Goal: Task Accomplishment & Management: Complete application form

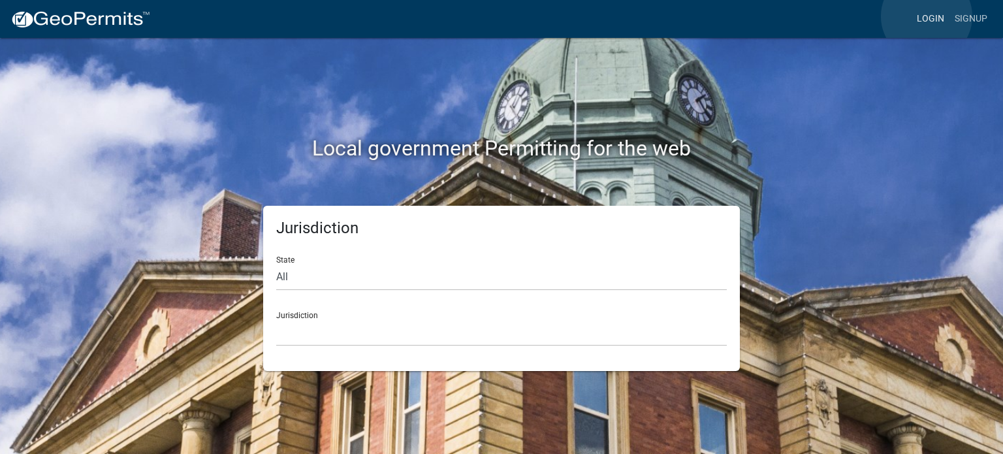
click at [927, 16] on link "Login" at bounding box center [931, 19] width 38 height 25
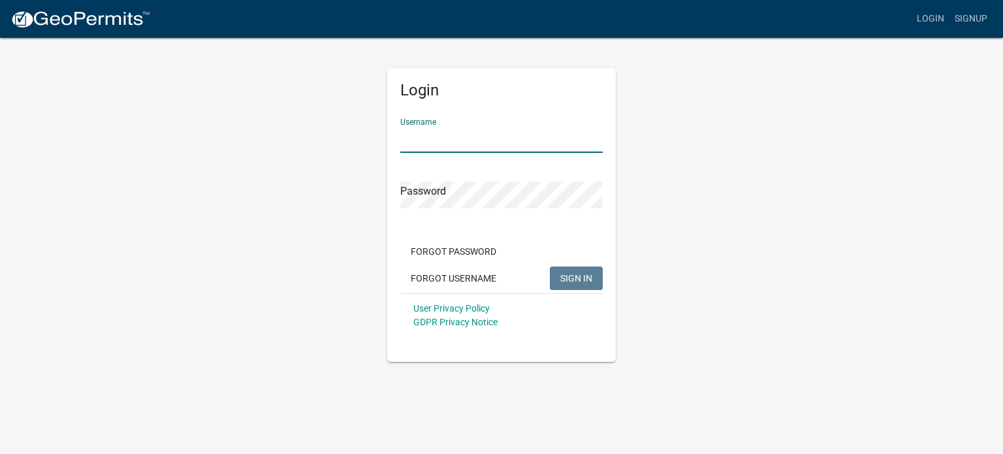
click at [449, 139] on input "Username" at bounding box center [501, 139] width 203 height 27
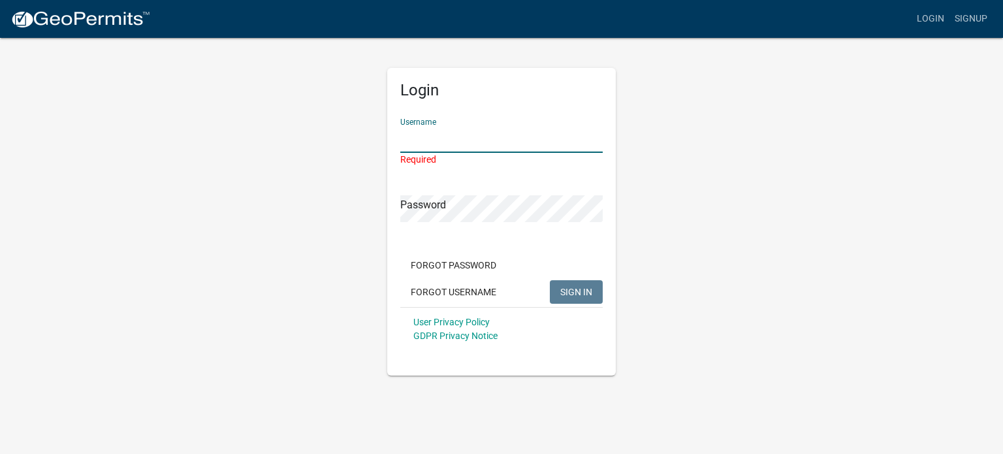
type input "[PERSON_NAME][EMAIL_ADDRESS][DOMAIN_NAME]"
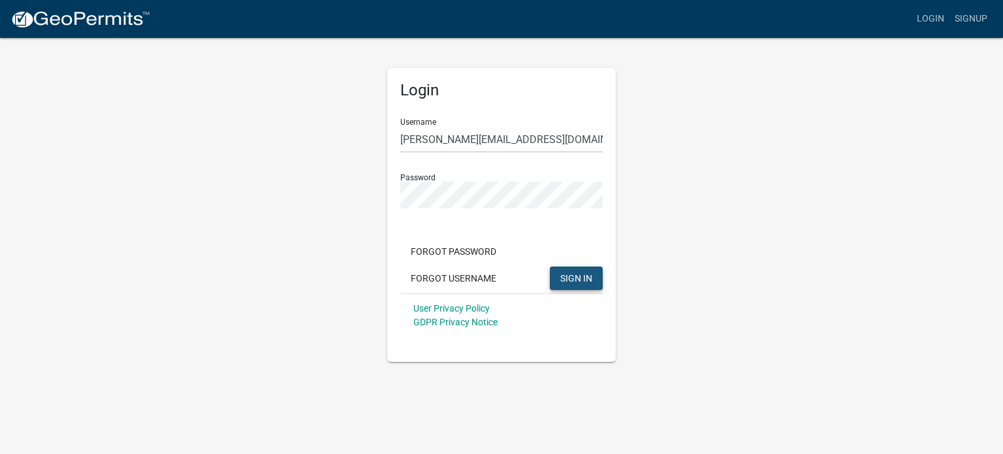
click at [593, 284] on button "SIGN IN" at bounding box center [576, 279] width 53 height 24
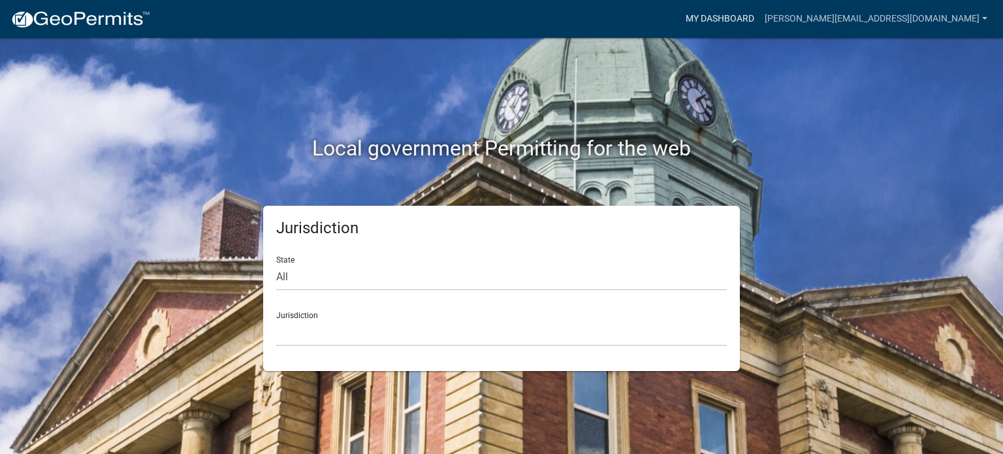
click at [760, 20] on link "My Dashboard" at bounding box center [720, 19] width 79 height 25
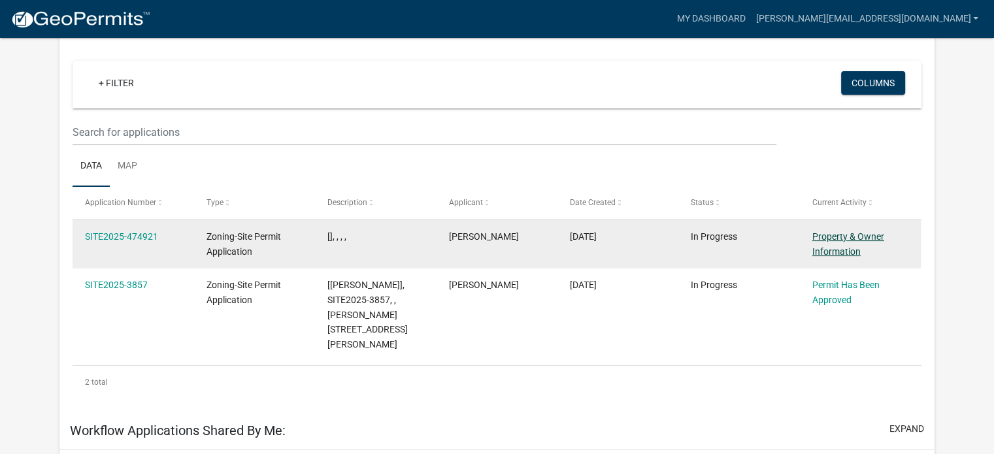
scroll to position [131, 0]
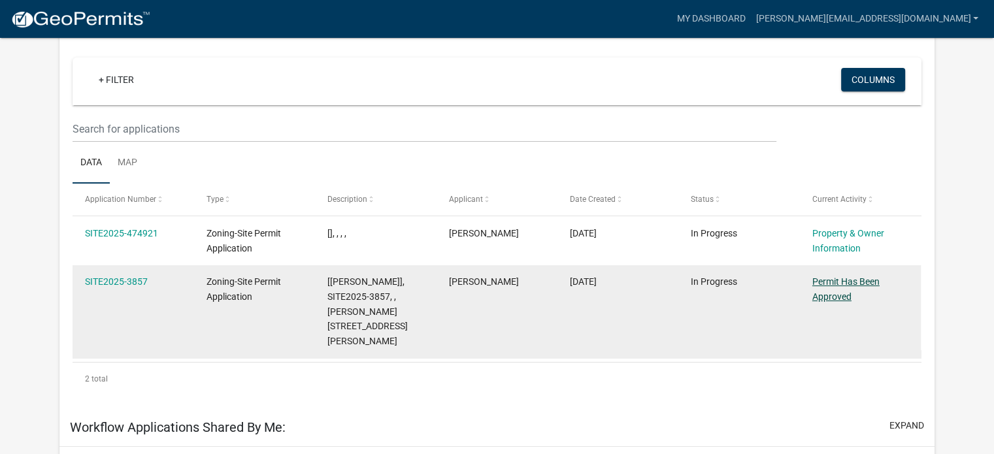
click at [837, 280] on link "Permit Has Been Approved" at bounding box center [845, 288] width 67 height 25
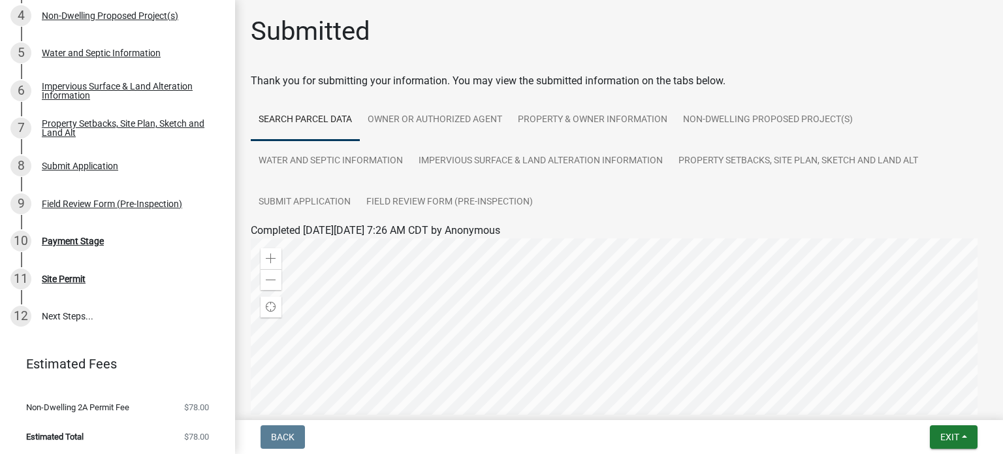
scroll to position [267, 0]
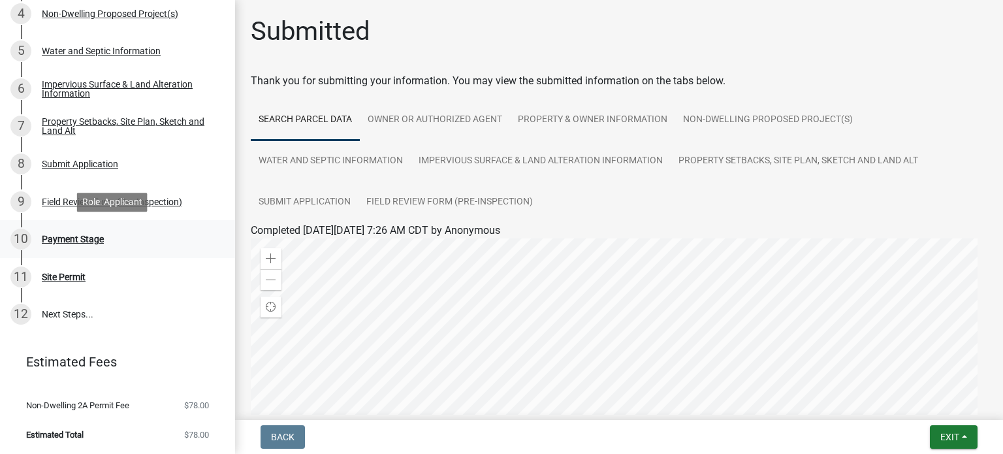
click at [49, 240] on div "Payment Stage" at bounding box center [73, 239] width 62 height 9
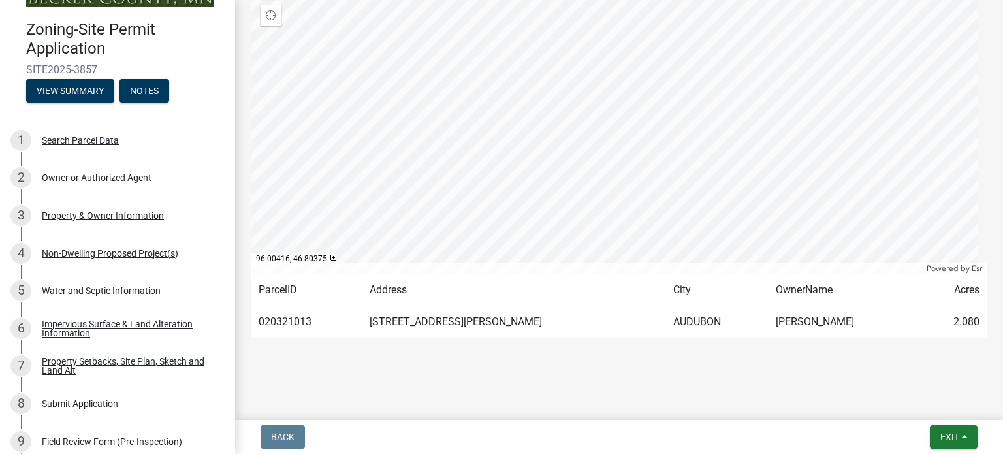
scroll to position [5, 0]
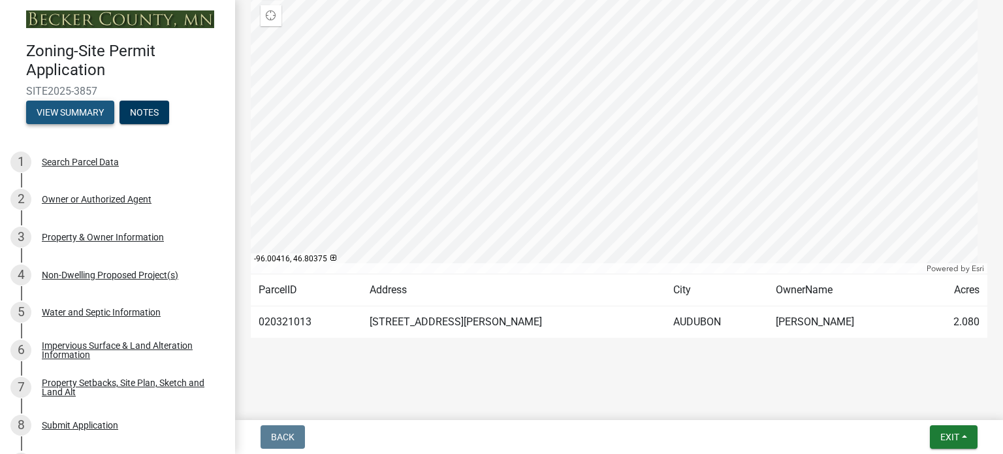
click at [60, 110] on button "View Summary" at bounding box center [70, 113] width 88 height 24
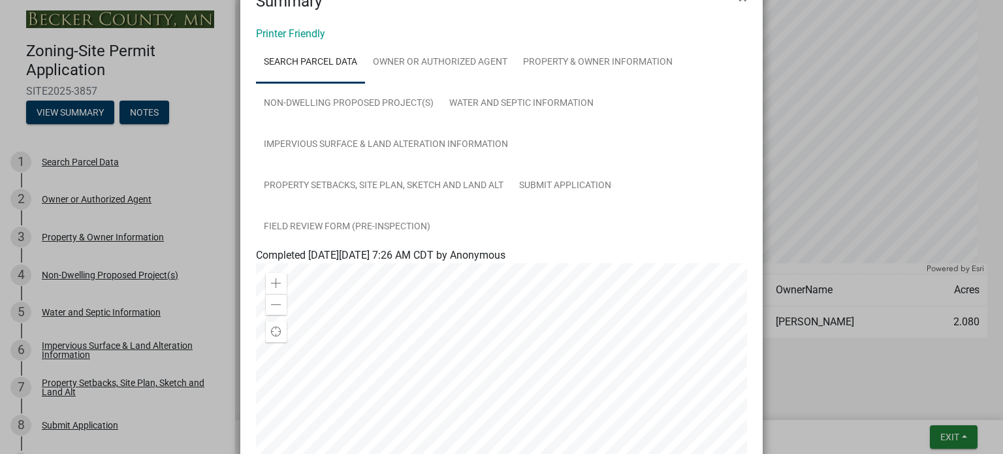
scroll to position [0, 0]
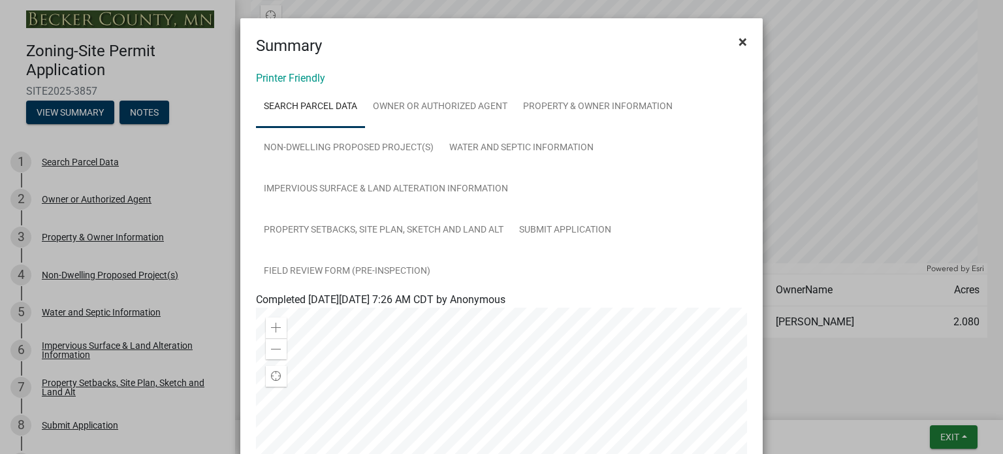
click at [739, 39] on span "×" at bounding box center [743, 42] width 8 height 18
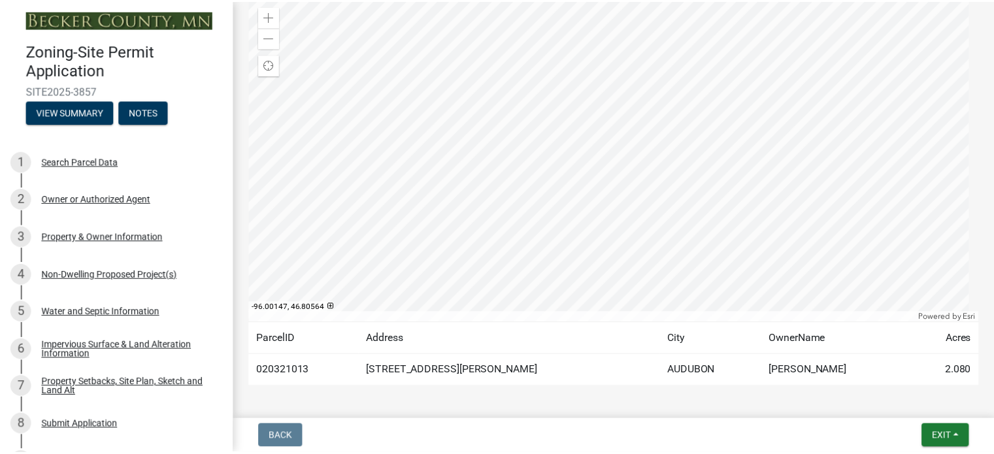
scroll to position [291, 0]
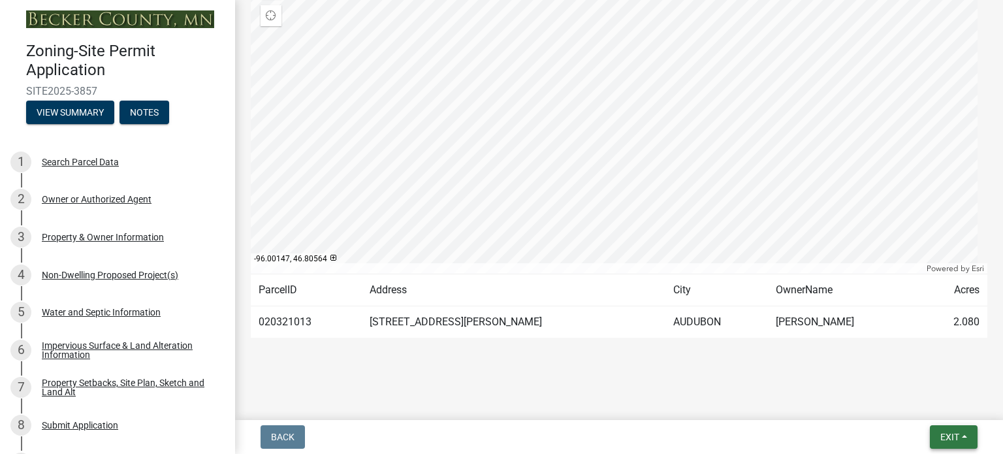
click at [951, 438] on span "Exit" at bounding box center [950, 437] width 19 height 10
click at [897, 406] on button "Save & Exit" at bounding box center [926, 402] width 105 height 31
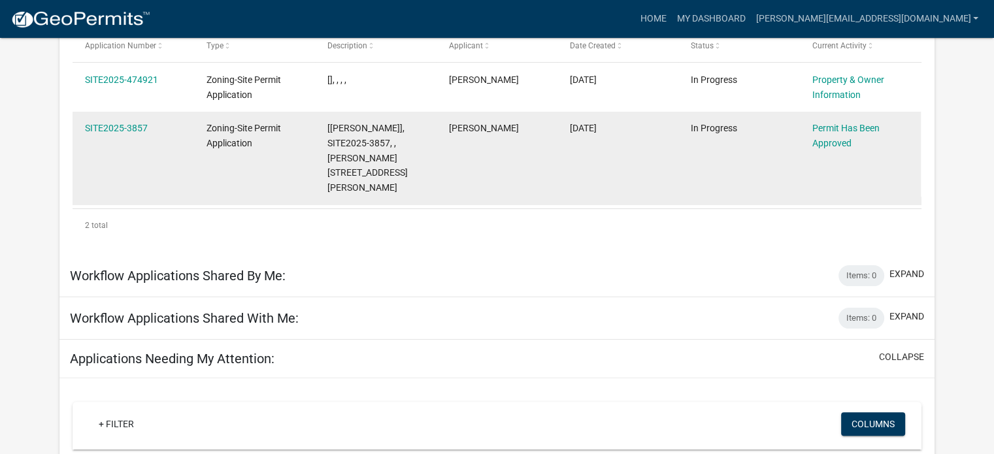
scroll to position [238, 0]
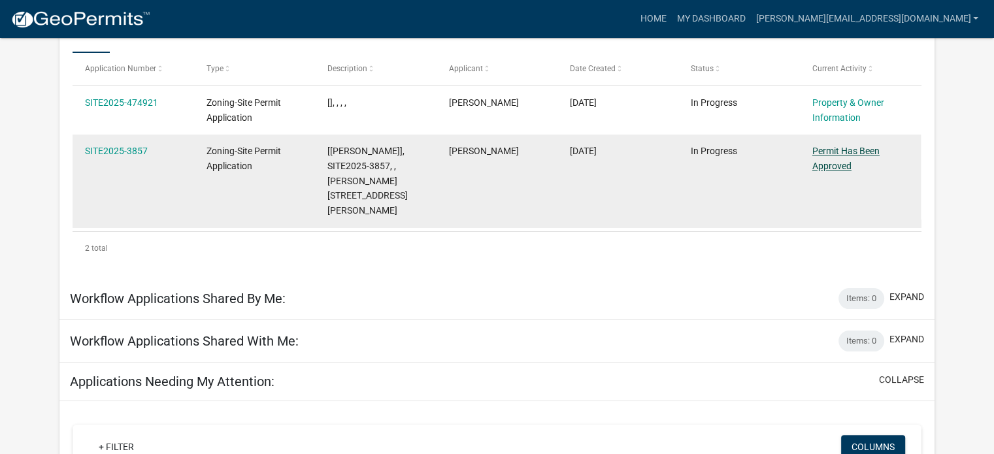
click at [816, 151] on link "Permit Has Been Approved" at bounding box center [845, 158] width 67 height 25
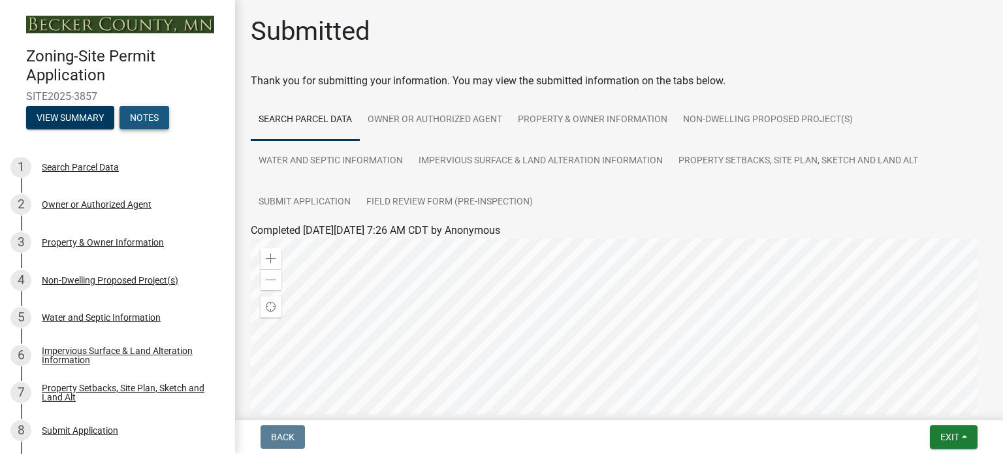
click at [157, 125] on button "Notes" at bounding box center [145, 118] width 50 height 24
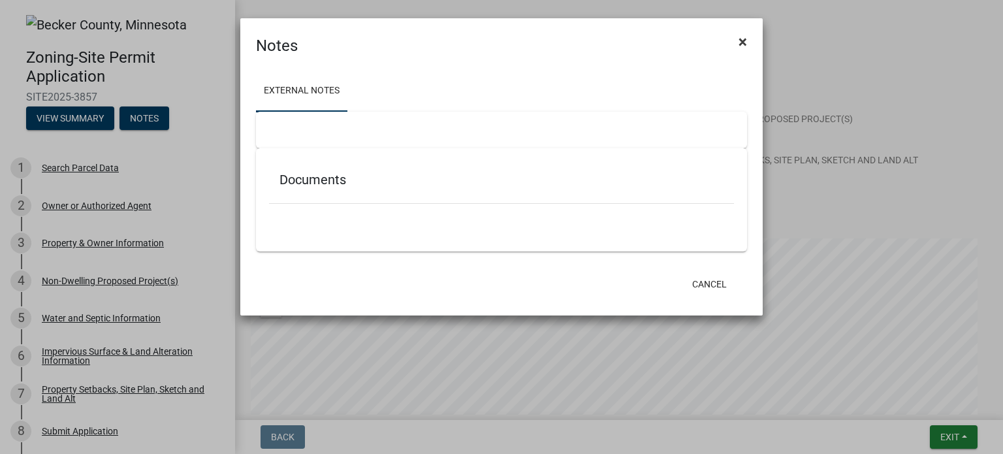
click at [741, 43] on span "×" at bounding box center [743, 42] width 8 height 18
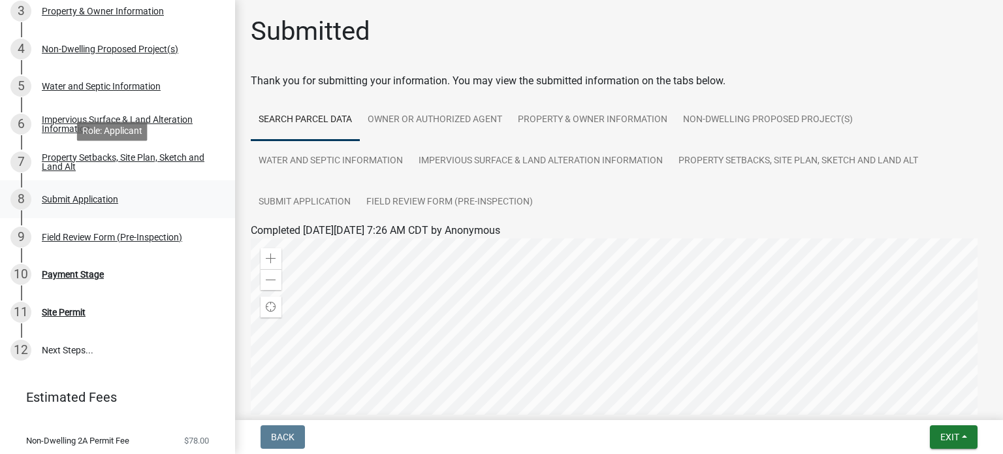
scroll to position [267, 0]
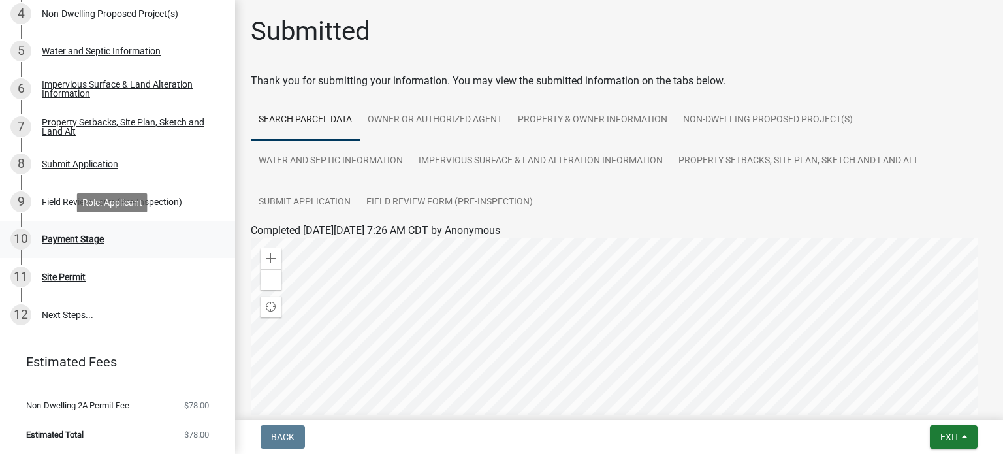
click at [73, 242] on div "Payment Stage" at bounding box center [73, 239] width 62 height 9
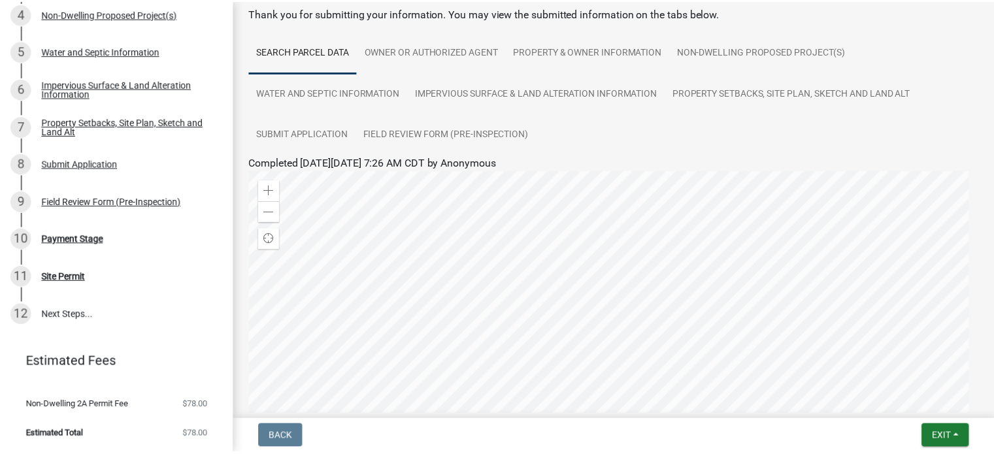
scroll to position [0, 0]
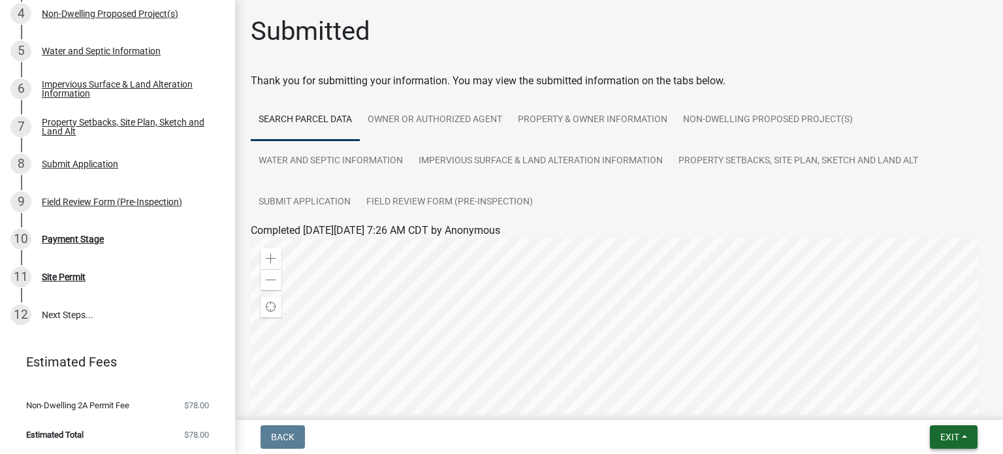
click at [966, 433] on button "Exit" at bounding box center [954, 437] width 48 height 24
click at [917, 401] on button "Save & Exit" at bounding box center [926, 402] width 105 height 31
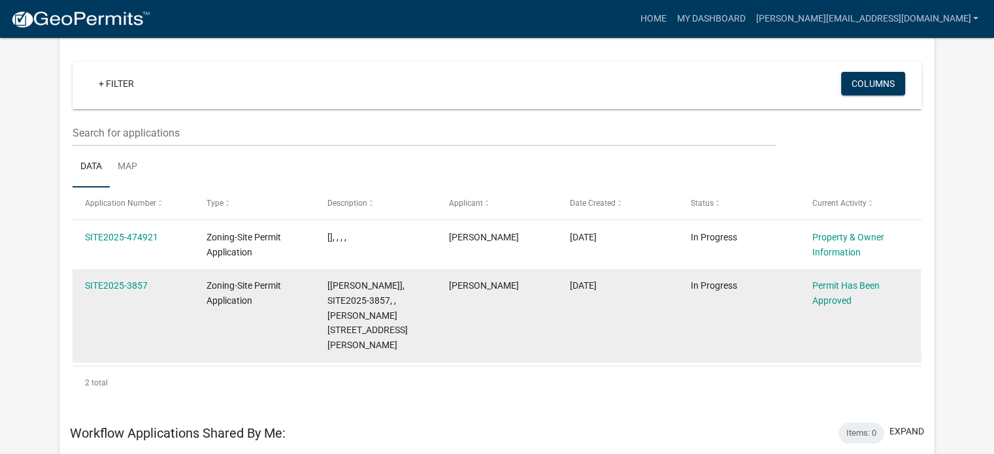
scroll to position [101, 0]
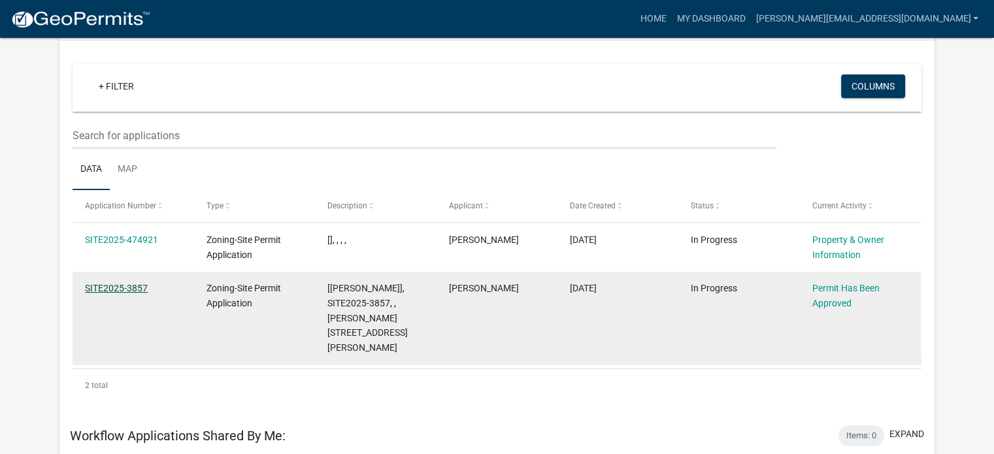
click at [115, 285] on link "SITE2025-3857" at bounding box center [116, 288] width 63 height 10
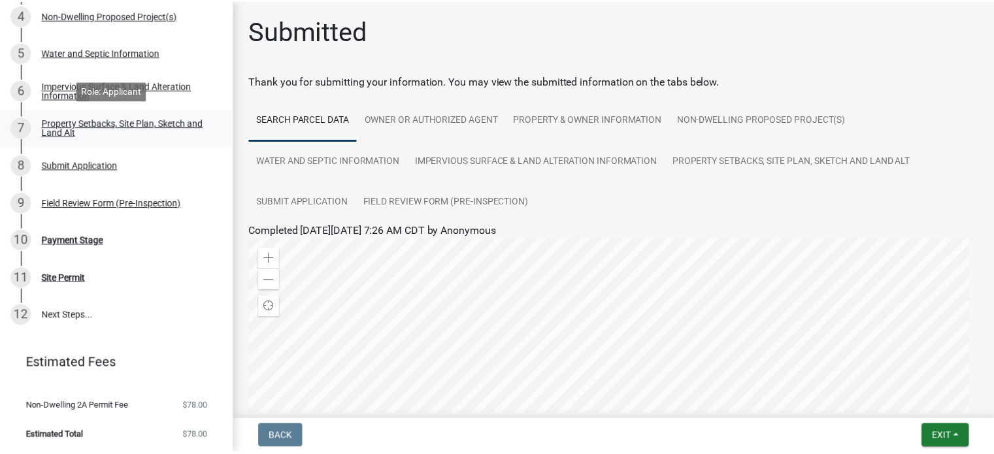
scroll to position [267, 0]
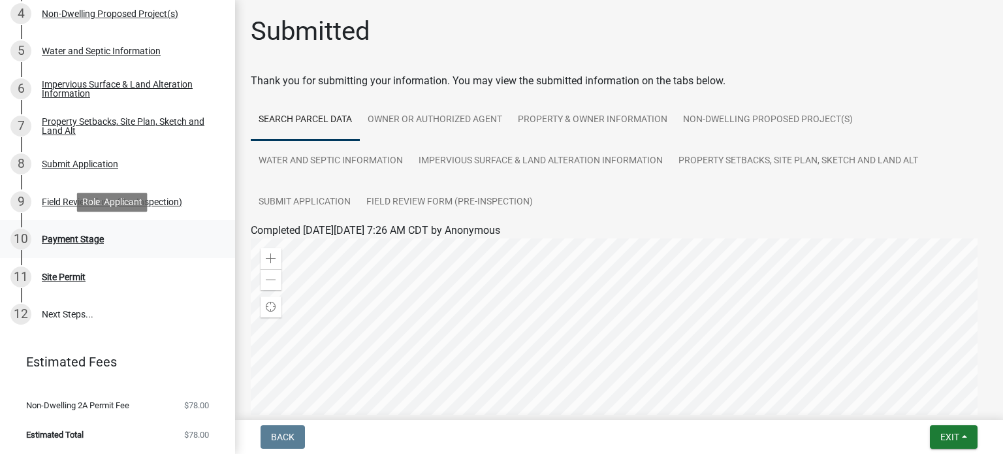
click at [85, 241] on div "Payment Stage" at bounding box center [73, 239] width 62 height 9
click at [56, 199] on div "Field Review Form (Pre-Inspection)" at bounding box center [112, 201] width 140 height 9
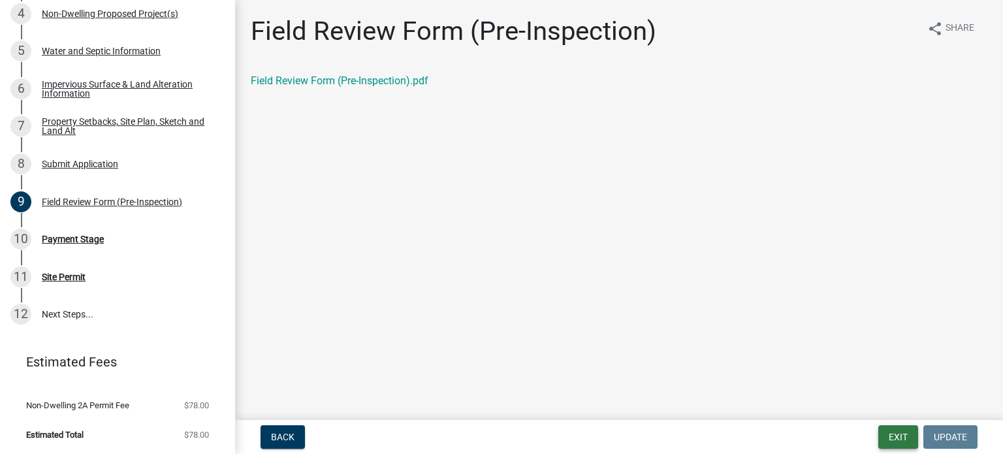
click at [907, 440] on button "Exit" at bounding box center [899, 437] width 40 height 24
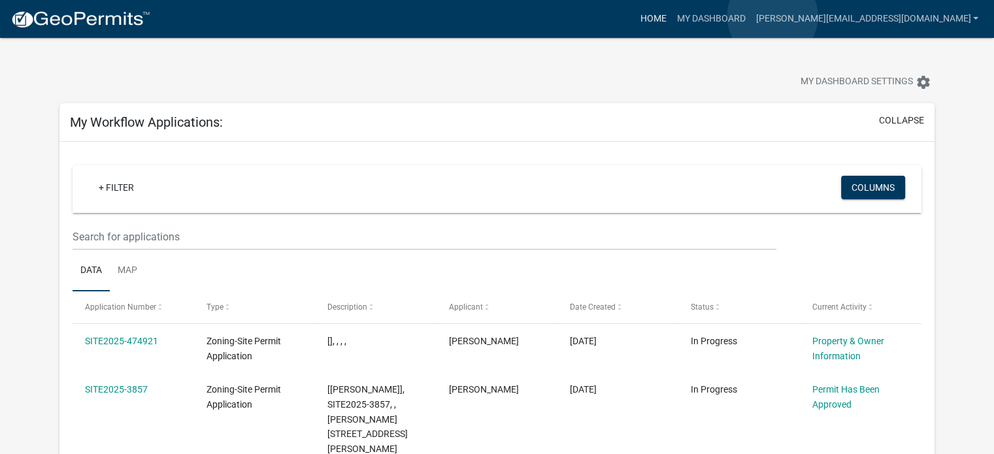
click at [671, 16] on link "Home" at bounding box center [652, 19] width 37 height 25
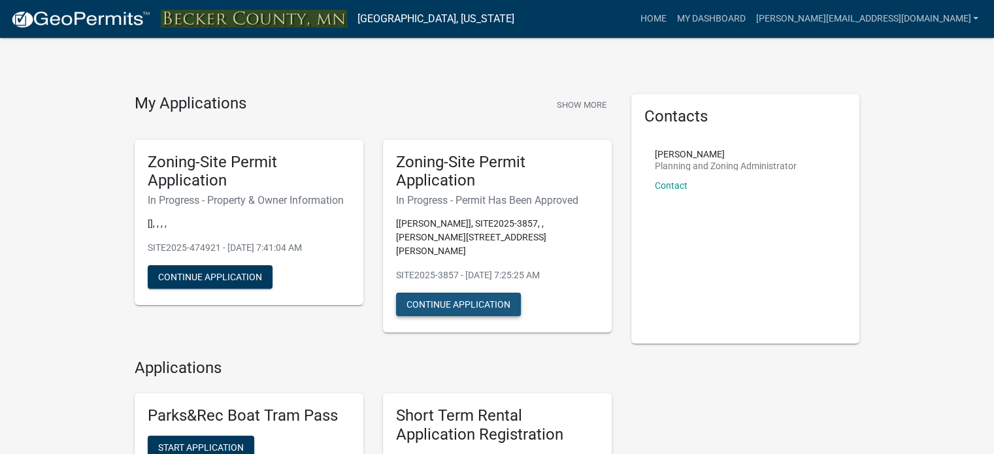
click at [457, 293] on button "Continue Application" at bounding box center [458, 305] width 125 height 24
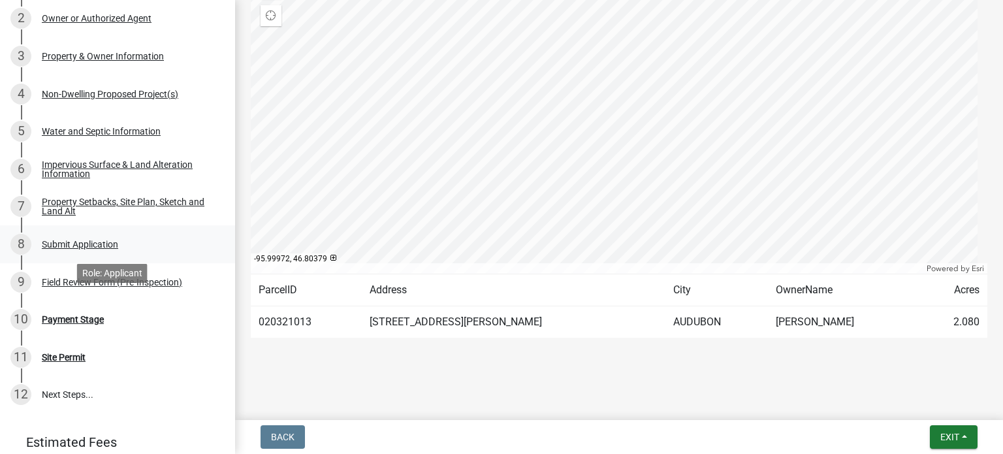
scroll to position [196, 0]
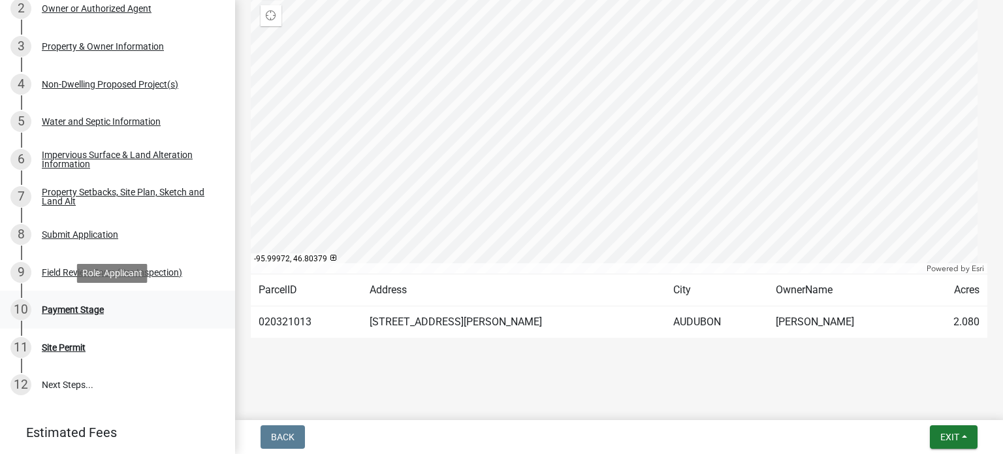
click at [71, 308] on div "Payment Stage" at bounding box center [73, 309] width 62 height 9
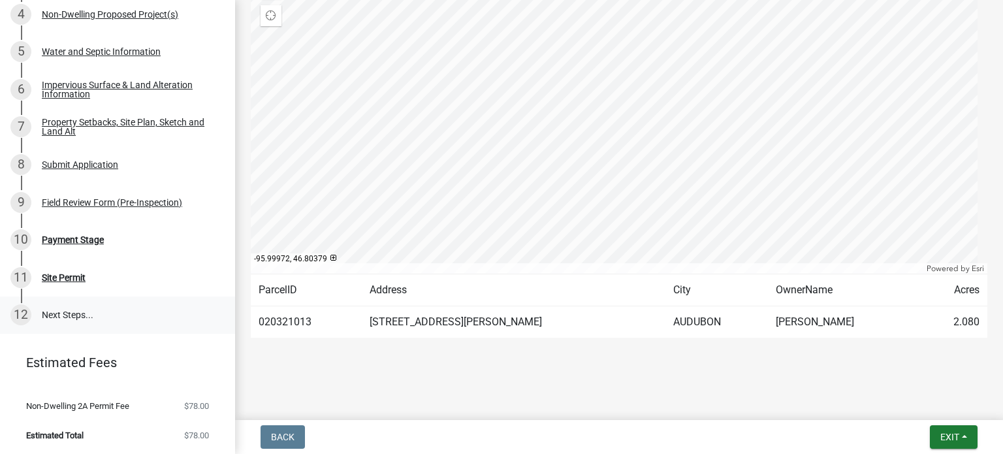
scroll to position [267, 0]
click at [54, 316] on link "12 Next Steps..." at bounding box center [117, 315] width 235 height 38
click at [968, 438] on button "Exit" at bounding box center [954, 437] width 48 height 24
click at [898, 401] on button "Save & Exit" at bounding box center [926, 402] width 105 height 31
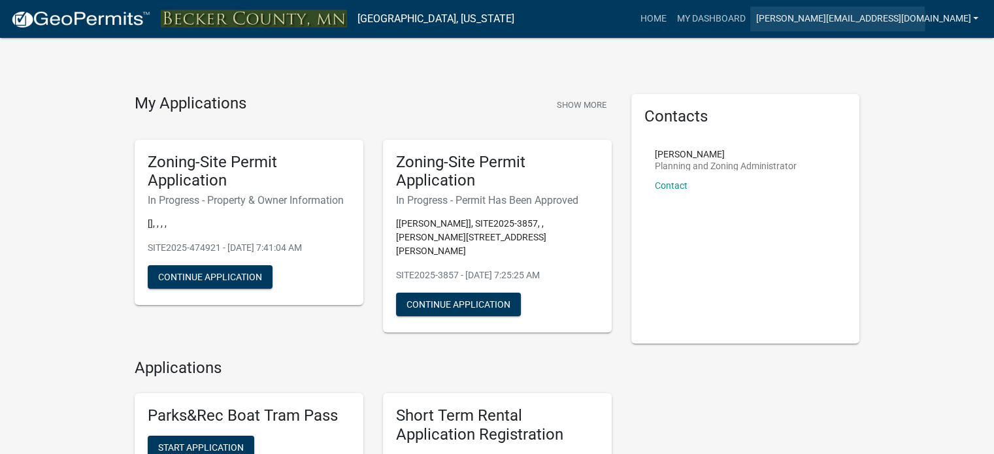
click at [928, 21] on link "[PERSON_NAME][EMAIL_ADDRESS][DOMAIN_NAME]" at bounding box center [866, 19] width 233 height 25
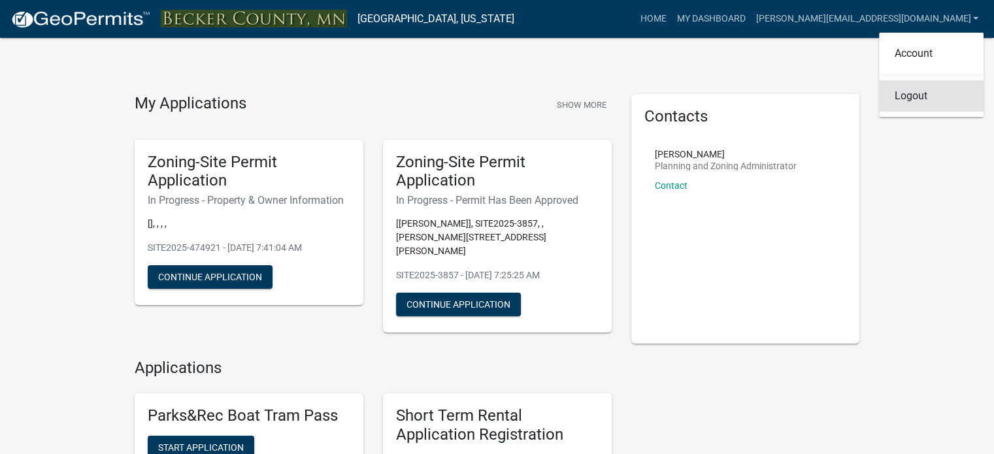
click at [909, 99] on link "Logout" at bounding box center [931, 95] width 105 height 31
